Goal: Navigation & Orientation: Find specific page/section

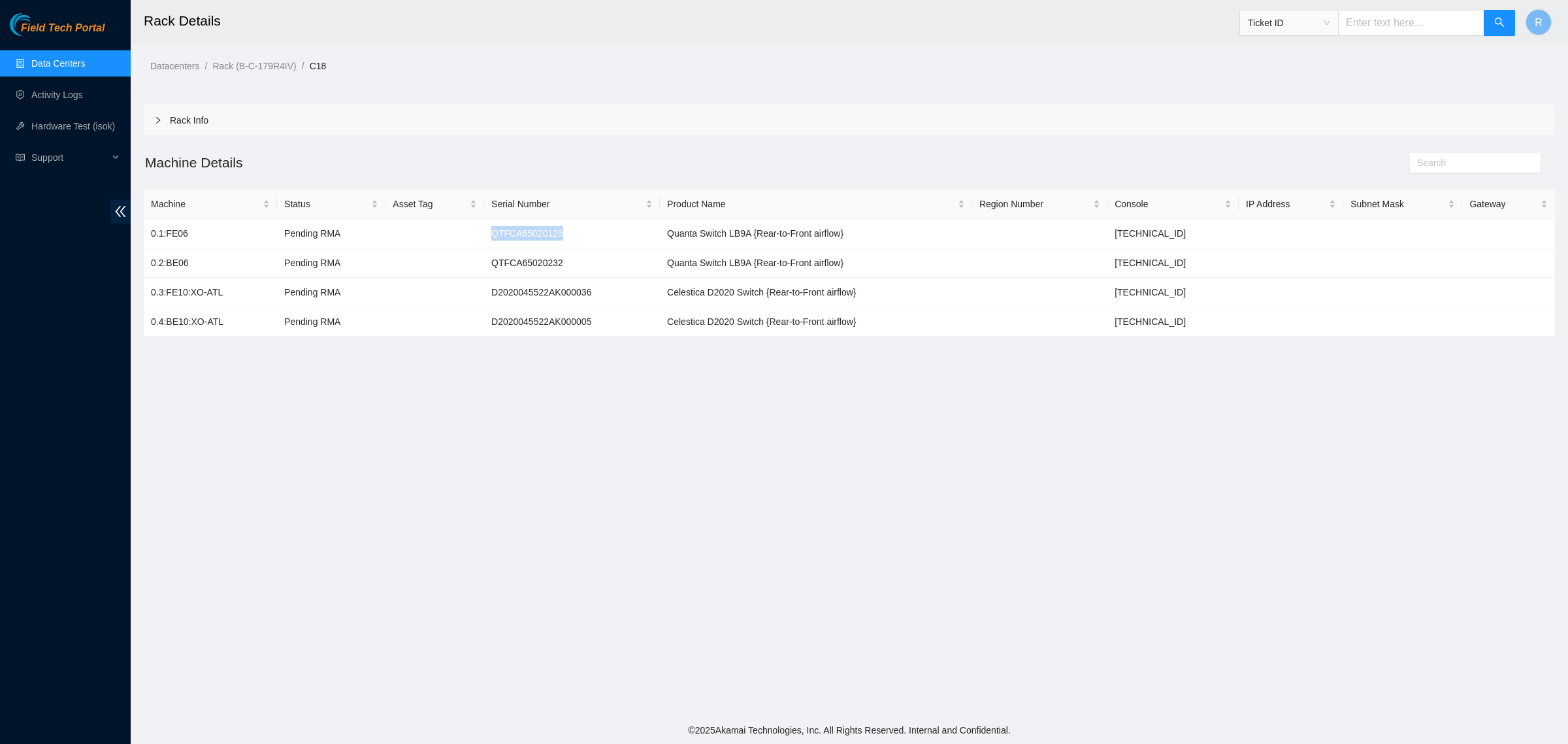
click at [76, 64] on link "Data Centers" at bounding box center [57, 63] width 53 height 10
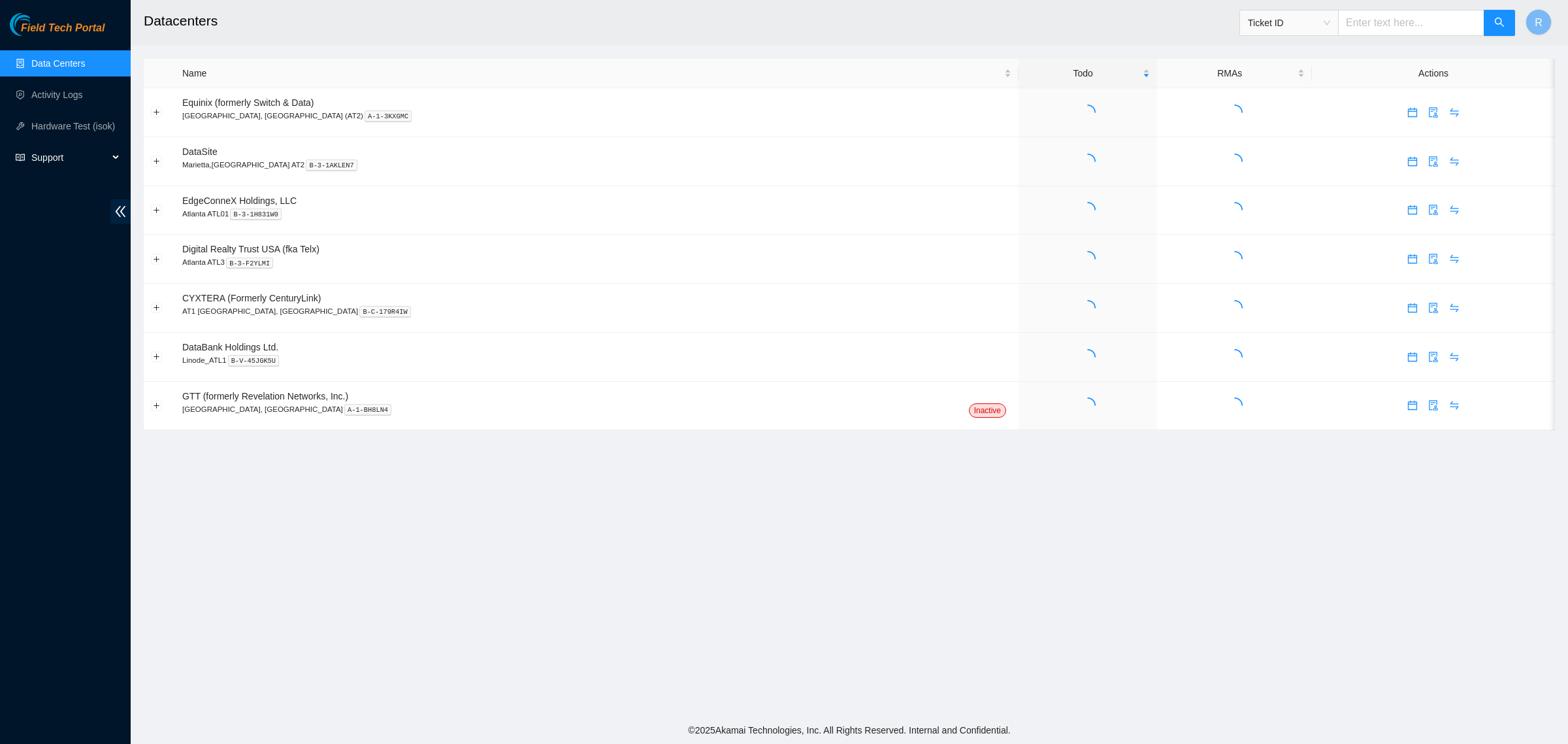
click at [119, 162] on div "Support" at bounding box center [65, 157] width 131 height 26
click at [82, 193] on link "Documentation" at bounding box center [61, 189] width 61 height 10
